Goal: Task Accomplishment & Management: Complete application form

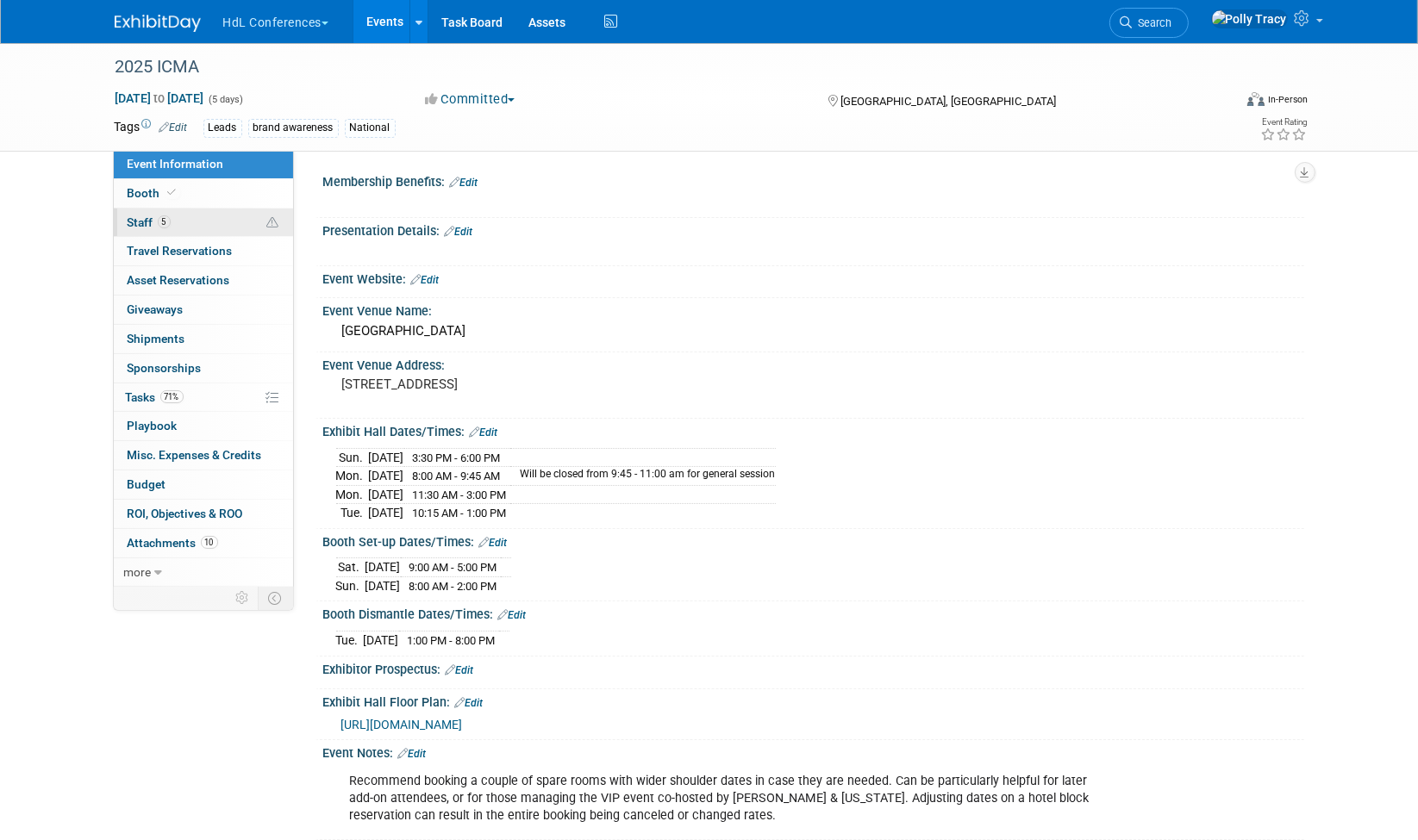
click at [136, 219] on span "Staff 5" at bounding box center [149, 222] width 43 height 14
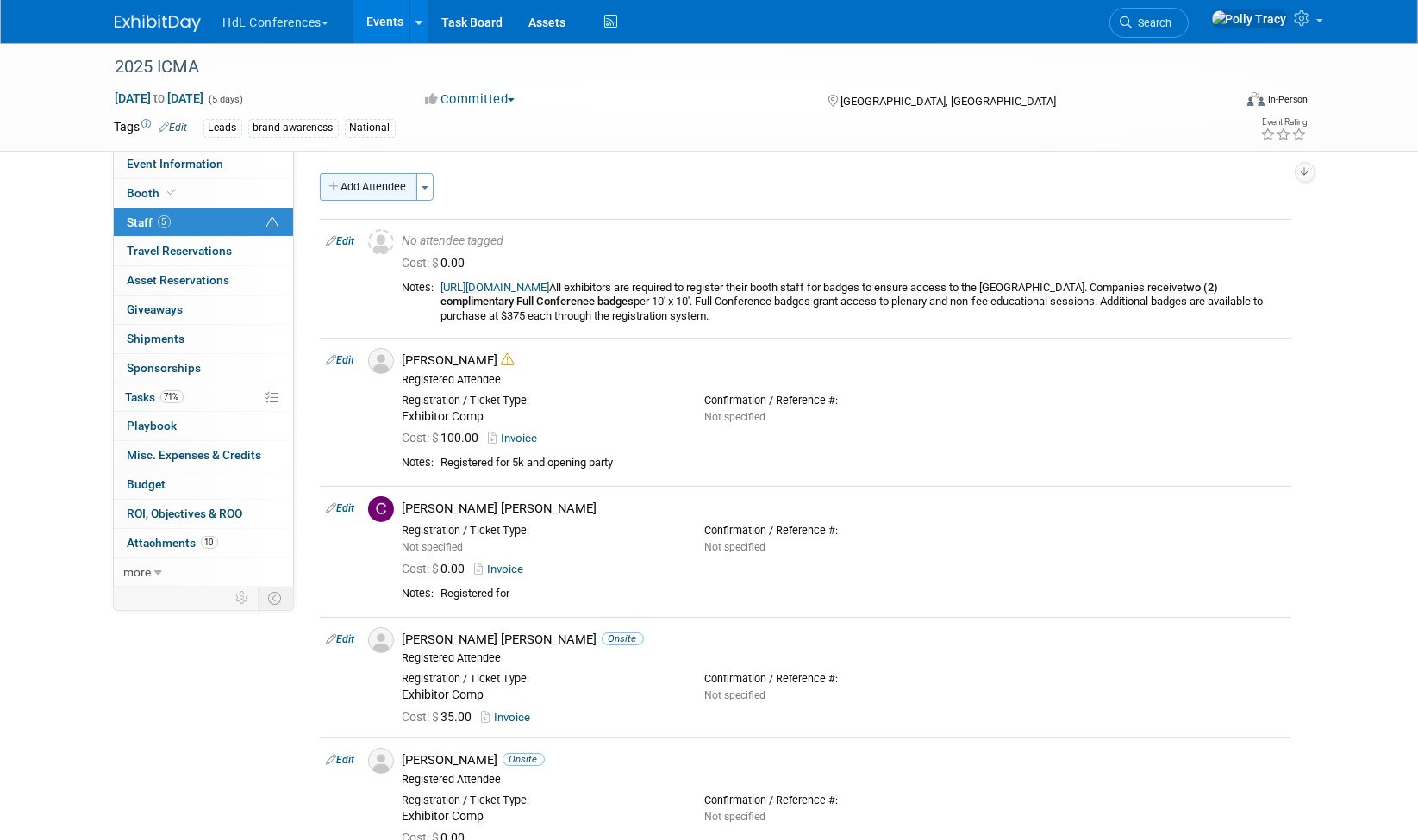
click at [334, 179] on button "Add Attendee" at bounding box center [367, 187] width 97 height 28
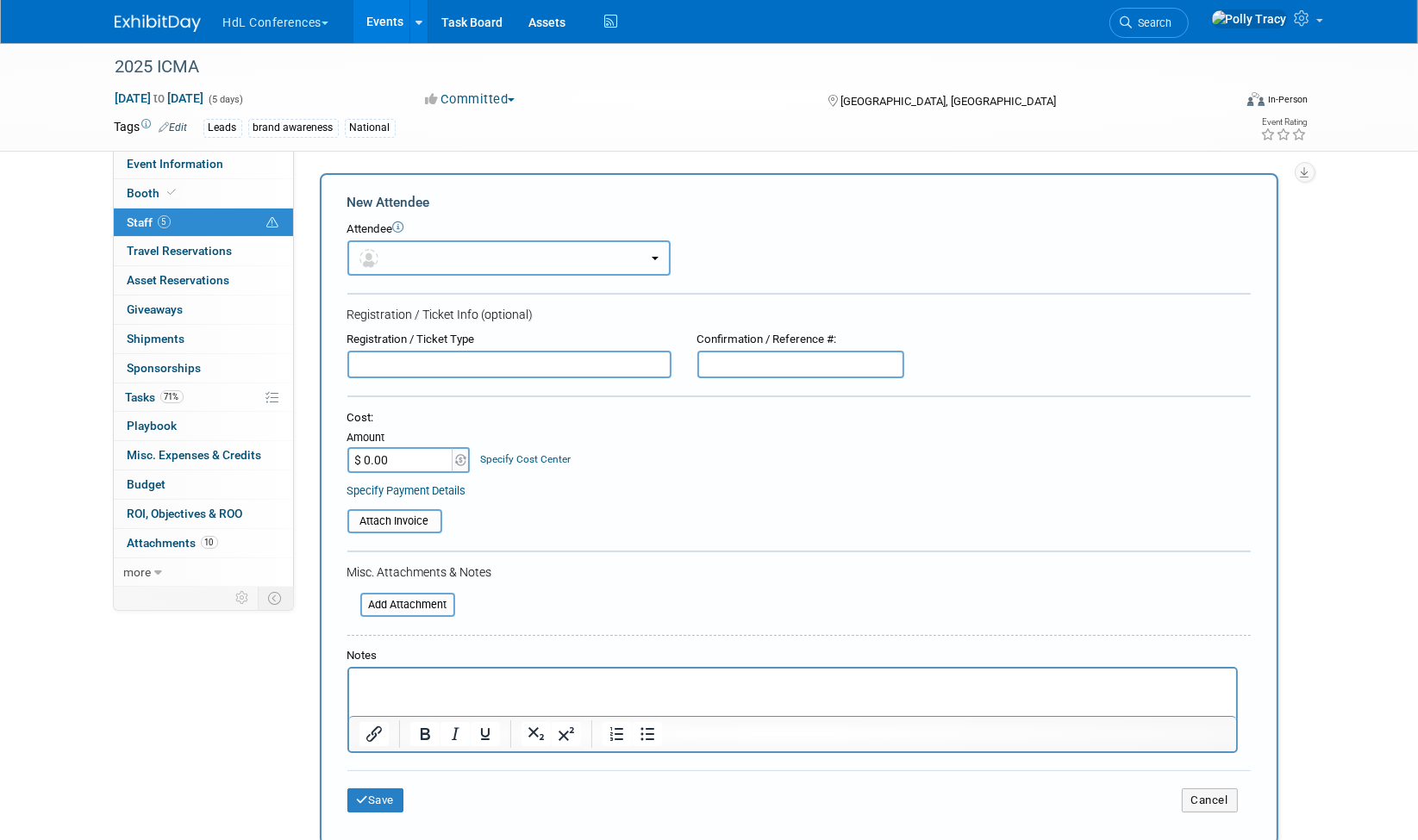
click at [381, 264] on button "button" at bounding box center [509, 258] width 323 height 35
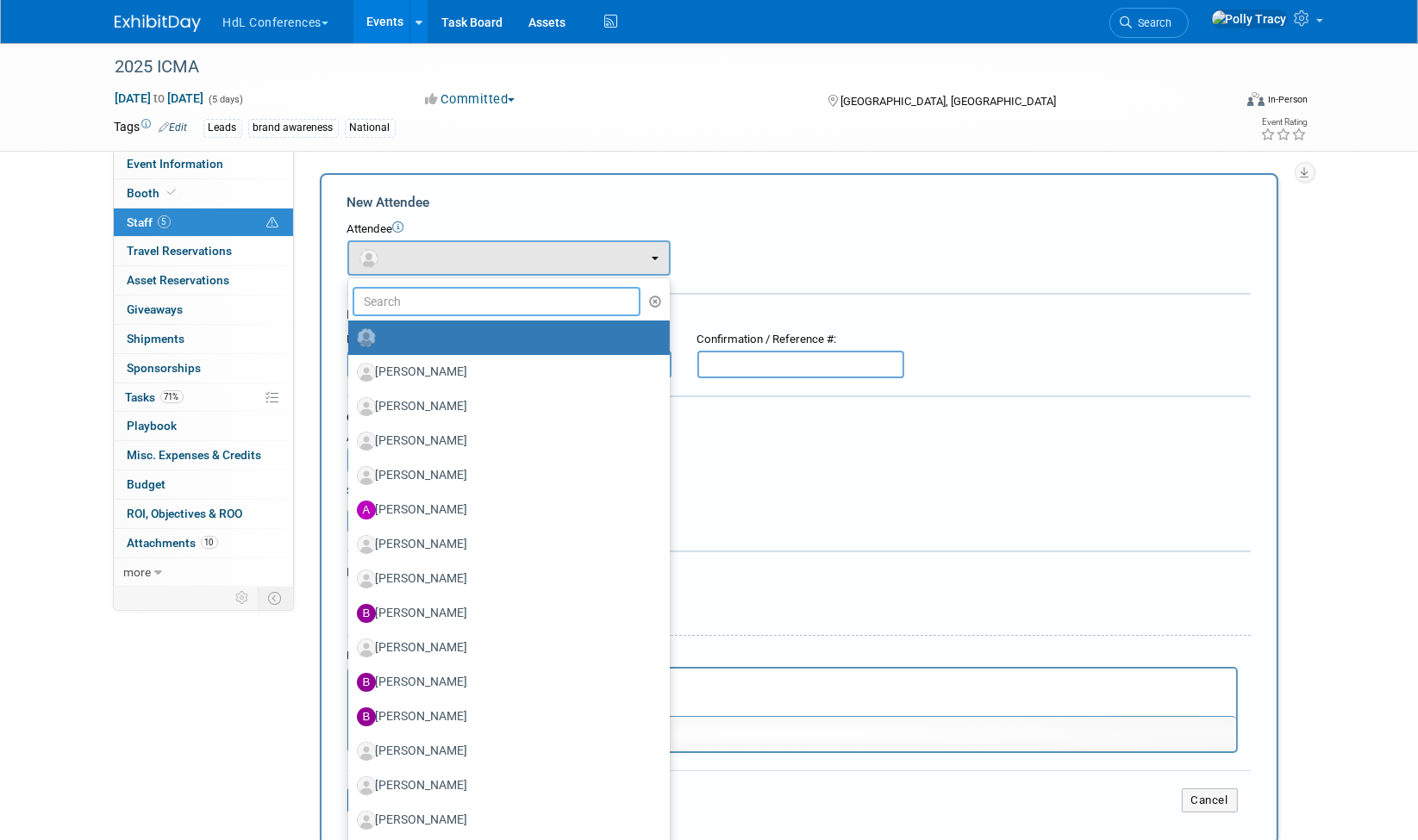
click at [389, 300] on input "text" at bounding box center [497, 302] width 289 height 30
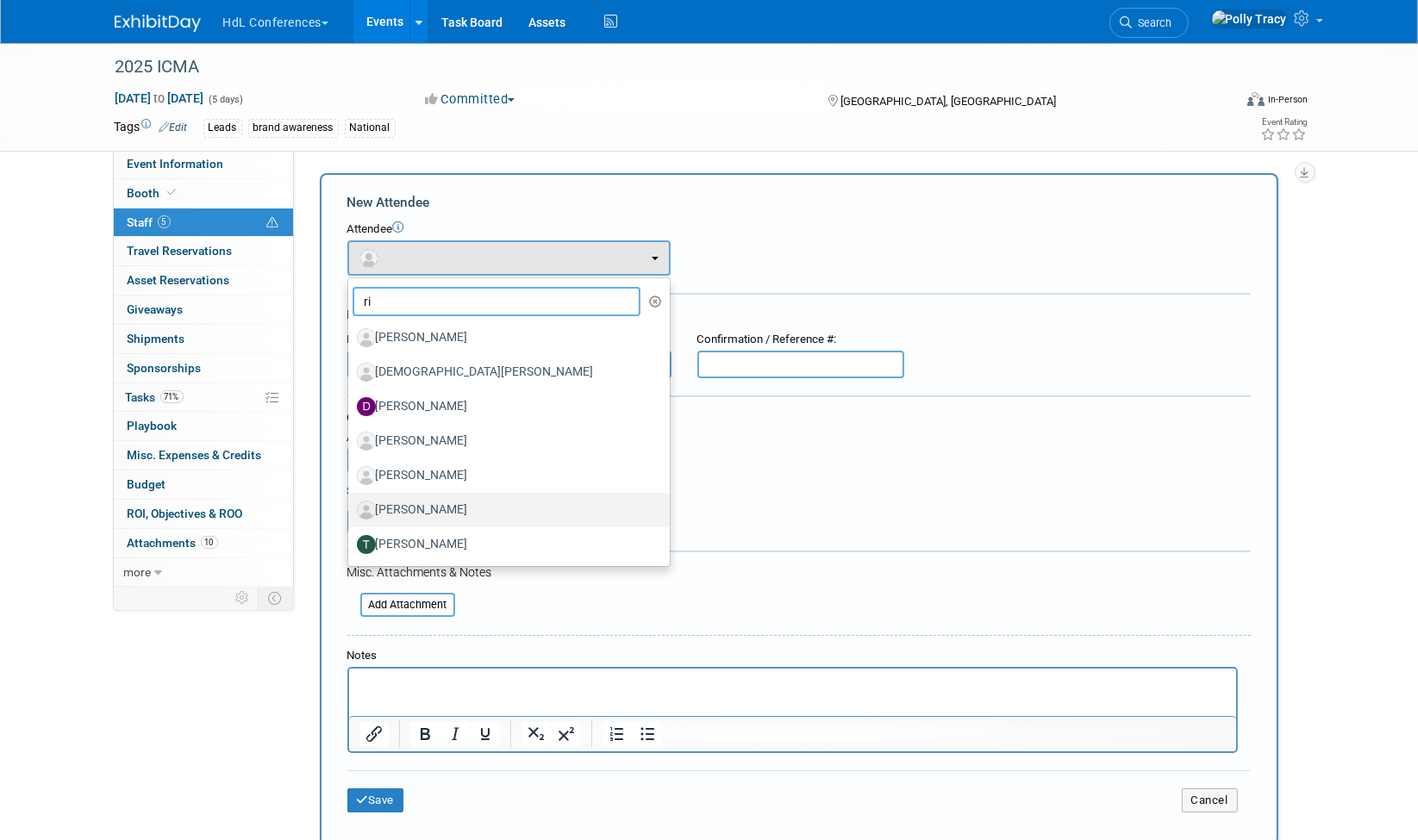
type input "ri"
click at [414, 507] on label "[PERSON_NAME]" at bounding box center [504, 510] width 295 height 28
click at [351, 507] on input "[PERSON_NAME]" at bounding box center [345, 508] width 11 height 11
select select "6ab880b1-581f-40e9-950f-e77193522aa6"
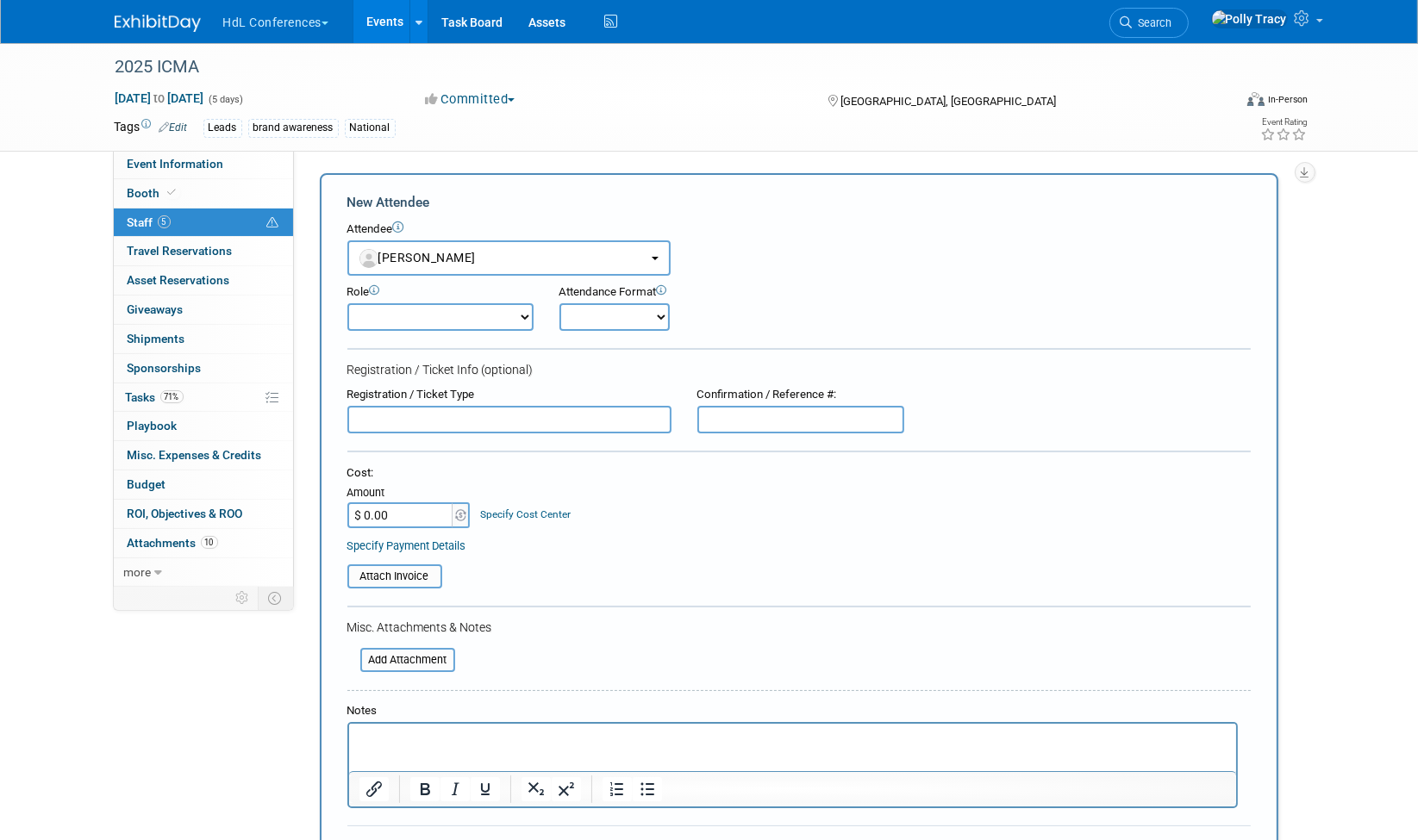
click at [432, 311] on select "Demonstrator Host Planner Presenter Registered Attendee Sales Representative" at bounding box center [440, 318] width 186 height 28
select select "100"
click at [347, 304] on select "Demonstrator Host Planner Presenter Registered Attendee Sales Representative" at bounding box center [440, 318] width 186 height 28
click at [567, 311] on select "Onsite Remote" at bounding box center [614, 318] width 110 height 28
select select "1"
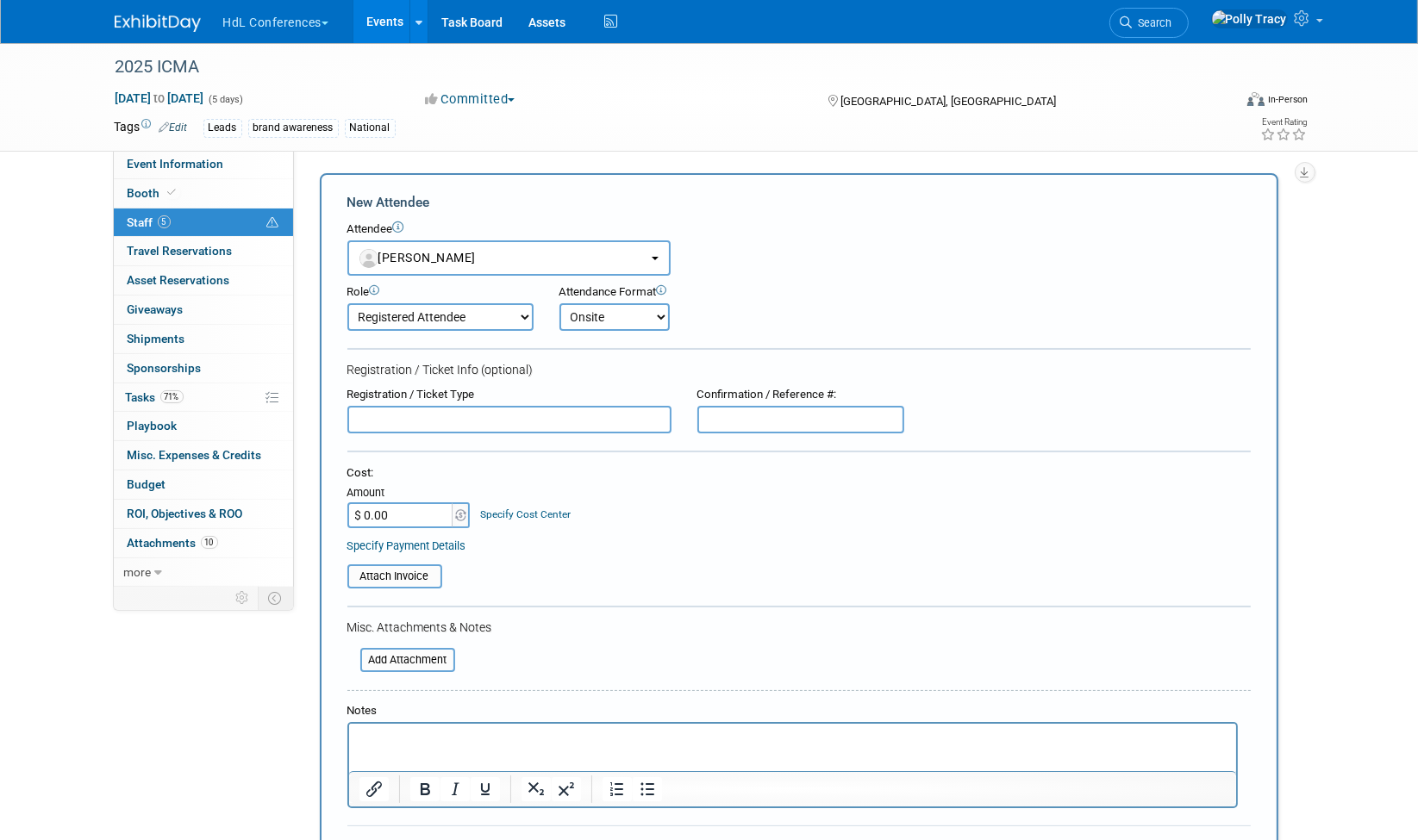
click at [559, 304] on select "Onsite Remote" at bounding box center [614, 318] width 110 height 28
click at [484, 416] on input "text" at bounding box center [509, 420] width 324 height 28
type input "Exhibitor Comp"
click at [701, 737] on p "Rich Text Area. Press ALT-0 for help." at bounding box center [791, 739] width 867 height 18
click at [411, 502] on input "$ 0.00" at bounding box center [401, 515] width 108 height 26
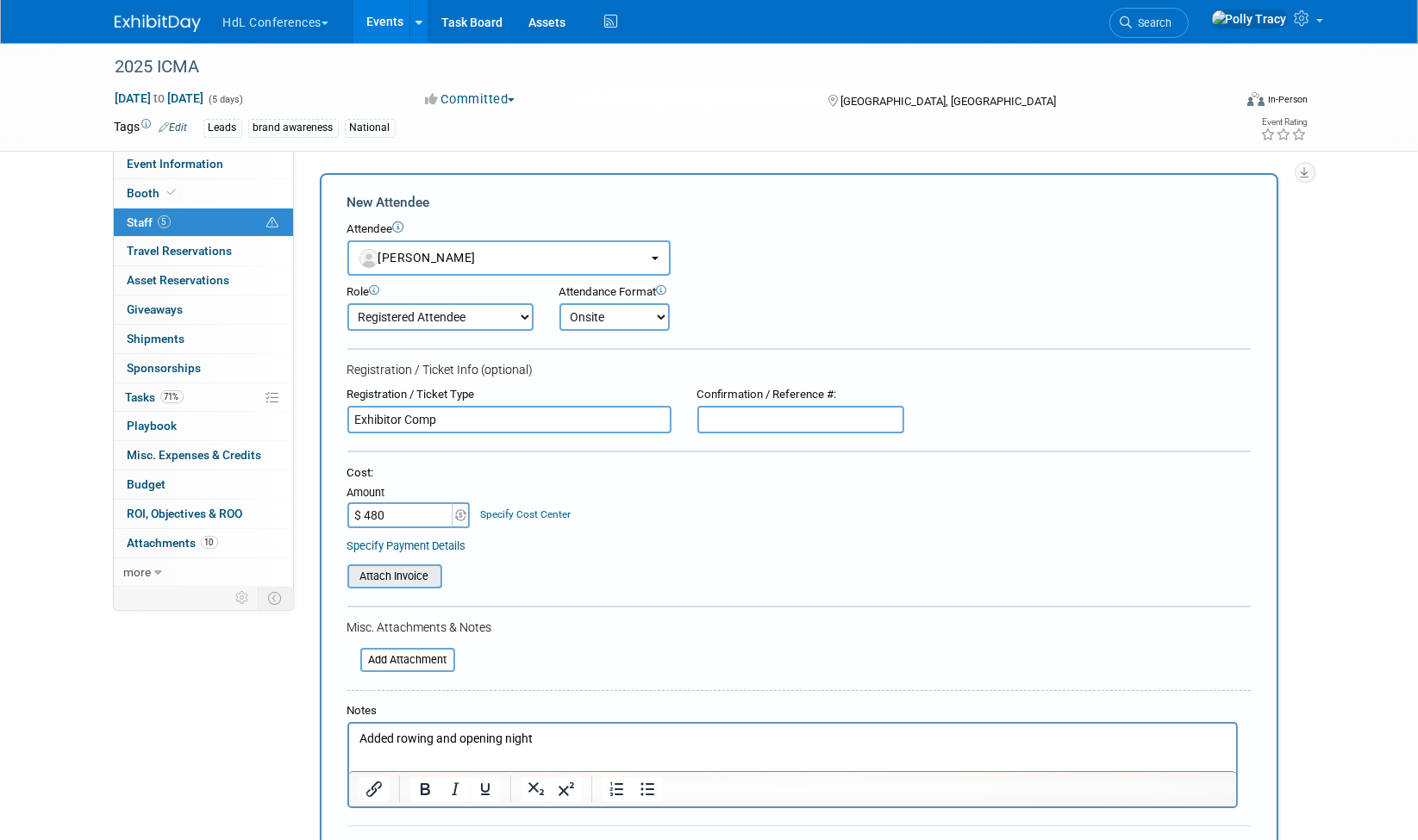
type input "$ 480.00"
click at [379, 569] on input "file" at bounding box center [338, 576] width 205 height 20
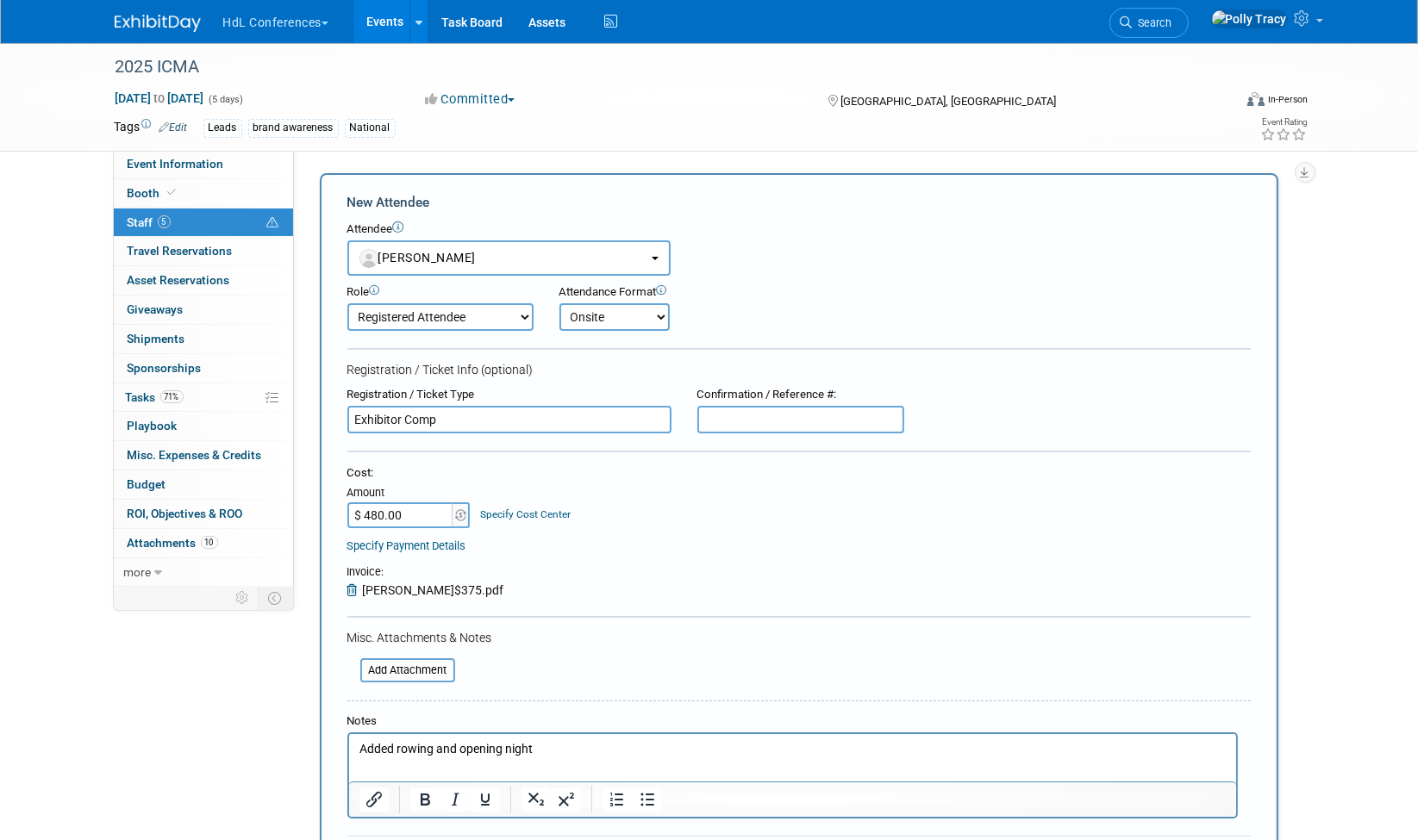
click at [351, 590] on icon at bounding box center [354, 590] width 16 height 12
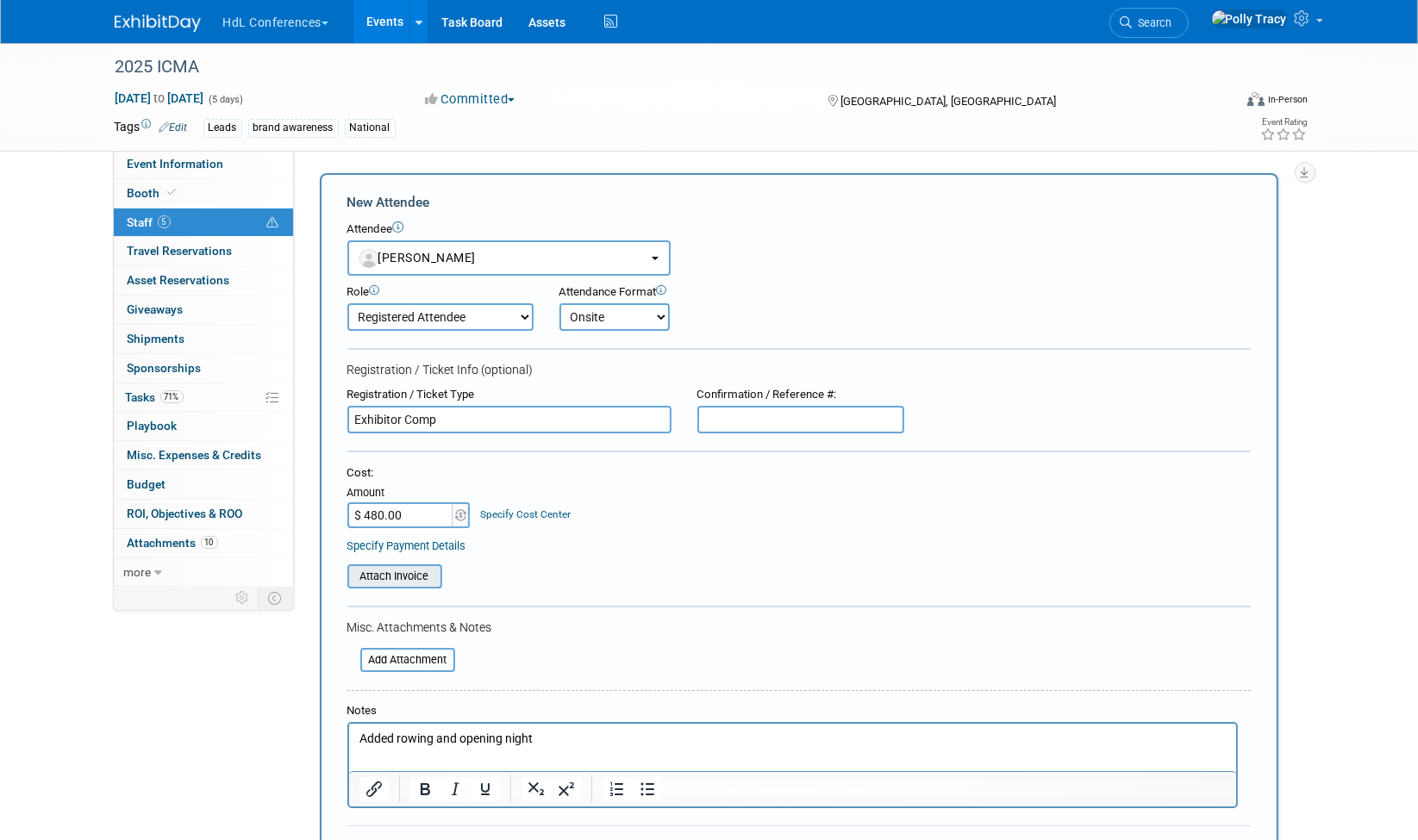
click at [406, 580] on input "file" at bounding box center [338, 576] width 205 height 20
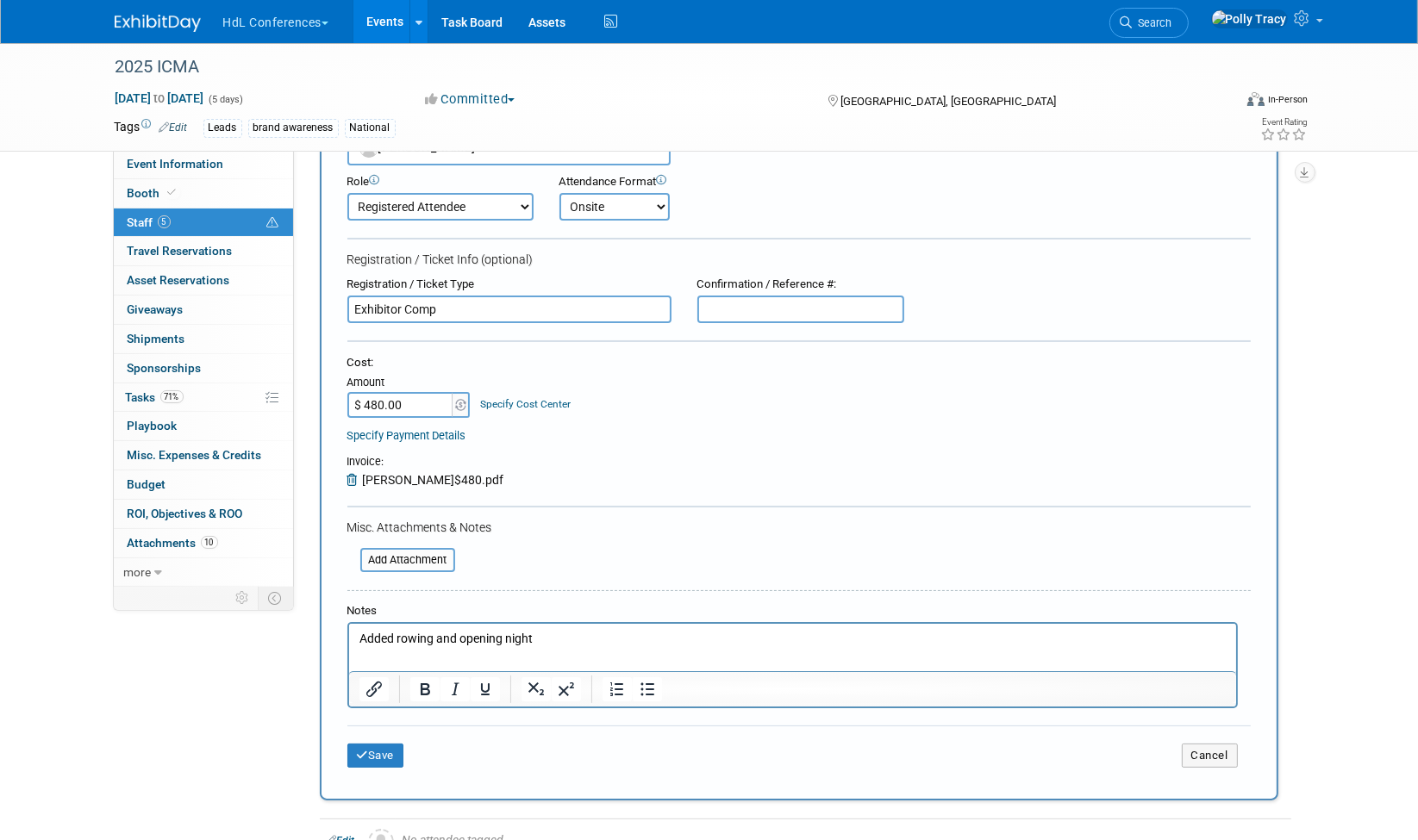
scroll to position [115, 0]
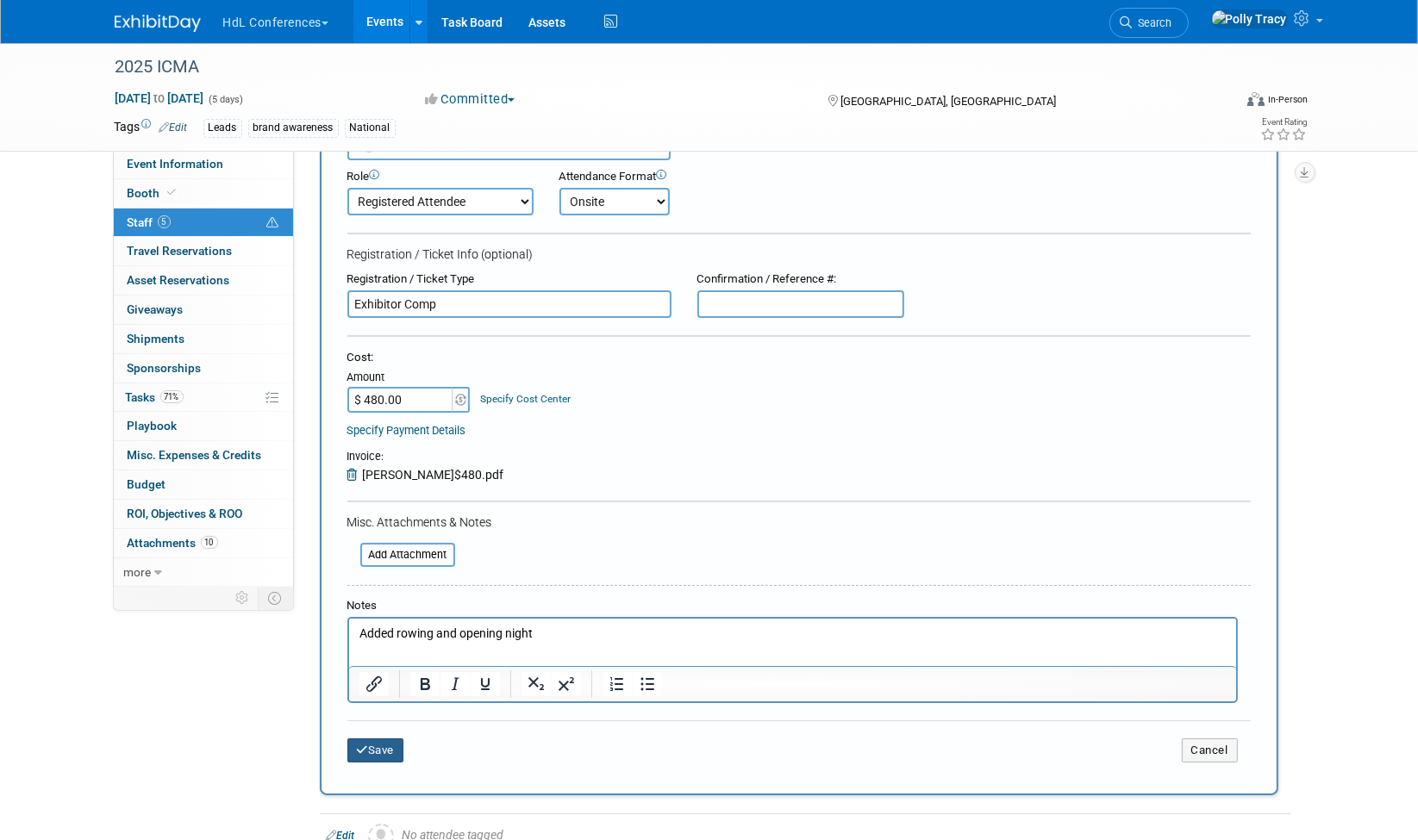
click at [389, 738] on button "Save" at bounding box center [376, 750] width 57 height 24
